Goal: Task Accomplishment & Management: Use online tool/utility

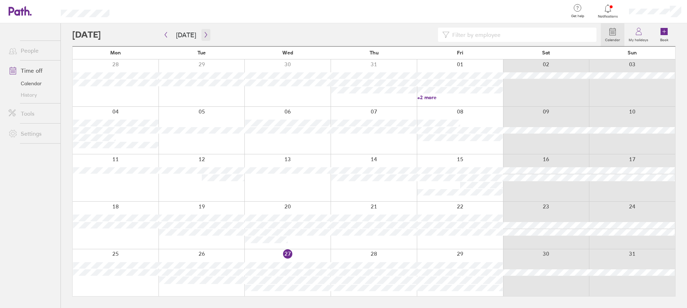
click at [205, 34] on icon "button" at bounding box center [205, 35] width 5 height 6
